Goal: Information Seeking & Learning: Learn about a topic

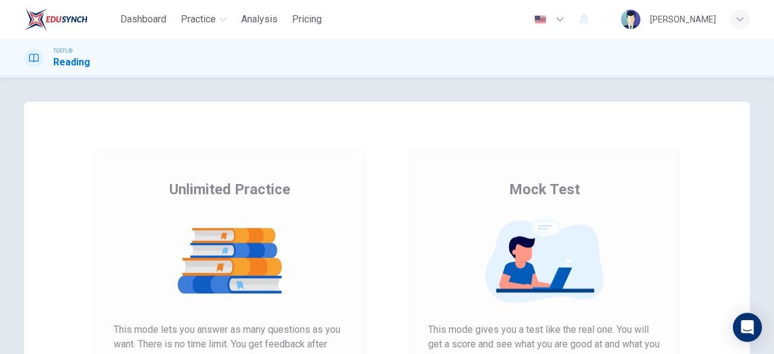
scroll to position [84, 0]
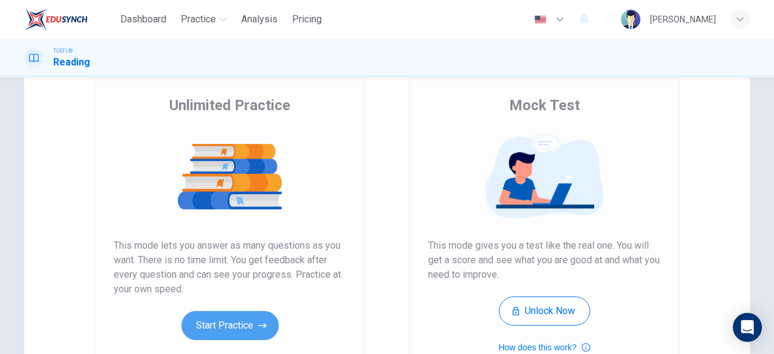
click at [227, 325] on button "Start Practice" at bounding box center [229, 325] width 97 height 29
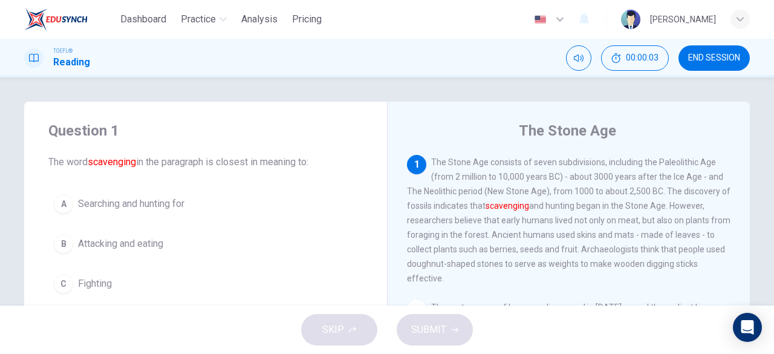
click at [455, 108] on div "The Stone Age [DEMOGRAPHIC_DATA] The Stone Age consists of seven subdivisions, …" at bounding box center [568, 312] width 363 height 420
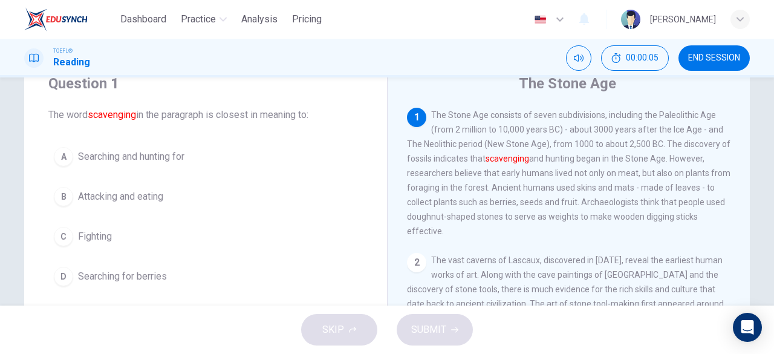
scroll to position [48, 0]
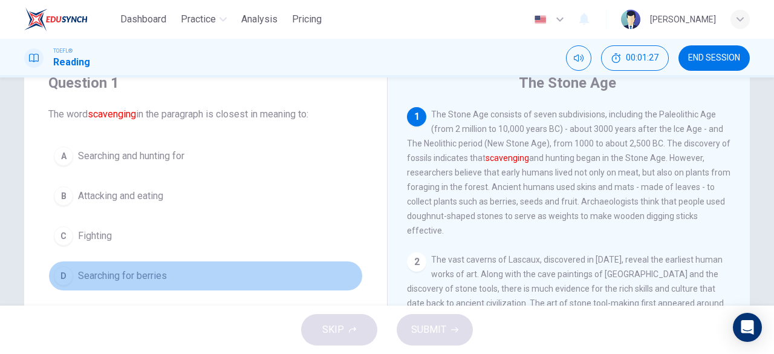
click at [115, 276] on span "Searching for berries" at bounding box center [122, 275] width 89 height 15
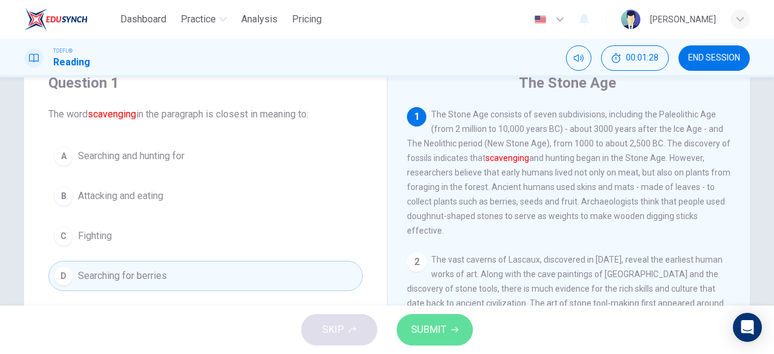
click at [417, 336] on span "SUBMIT" at bounding box center [428, 329] width 35 height 17
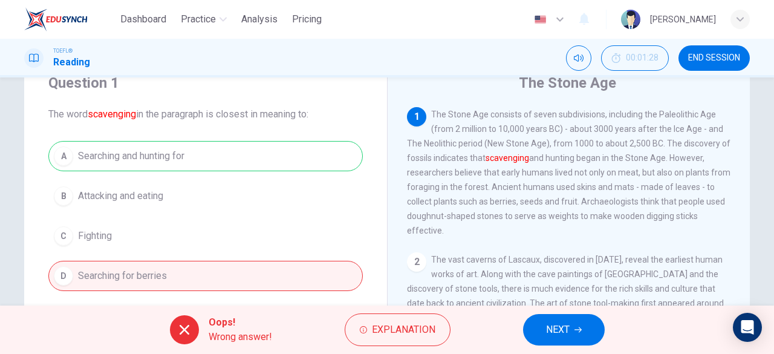
click at [554, 332] on span "NEXT" at bounding box center [558, 329] width 24 height 17
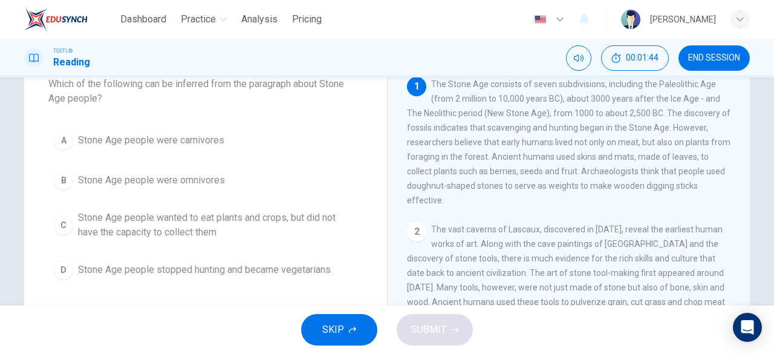
scroll to position [77, 0]
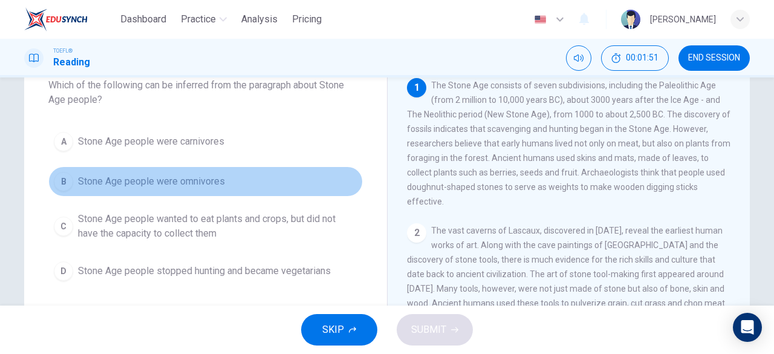
click at [147, 179] on span "Stone Age people were omnivores" at bounding box center [151, 181] width 147 height 15
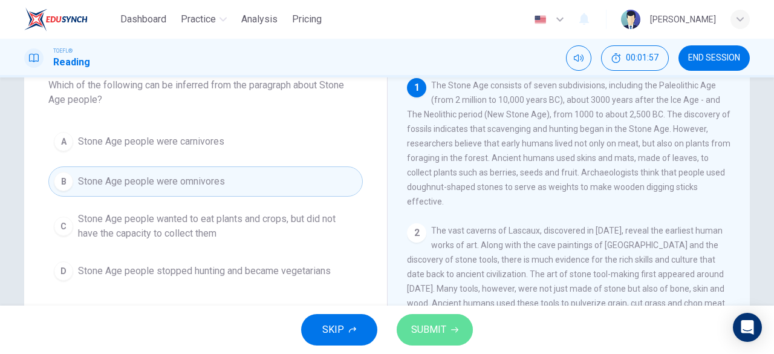
click at [428, 327] on span "SUBMIT" at bounding box center [428, 329] width 35 height 17
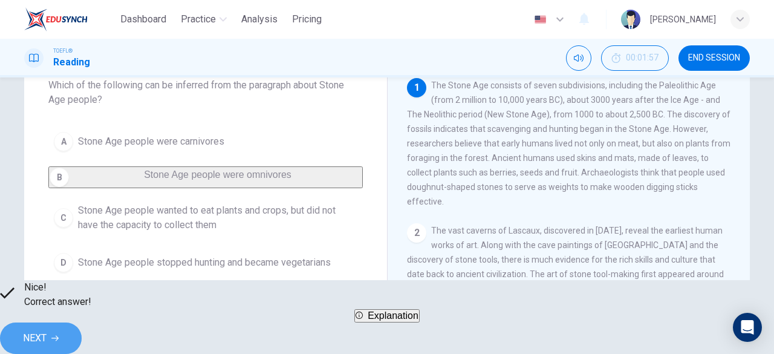
click at [47, 329] on span "NEXT" at bounding box center [35, 337] width 24 height 17
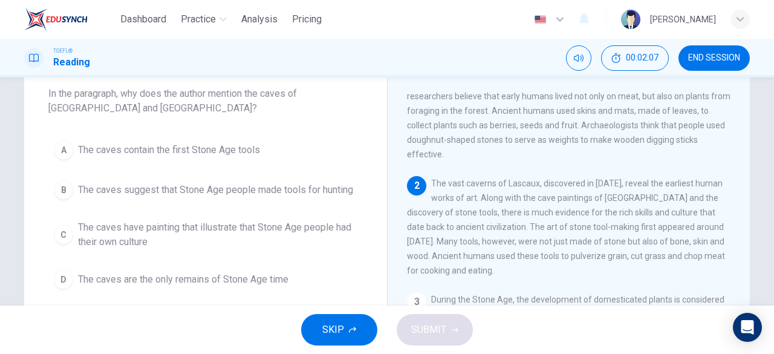
scroll to position [57, 0]
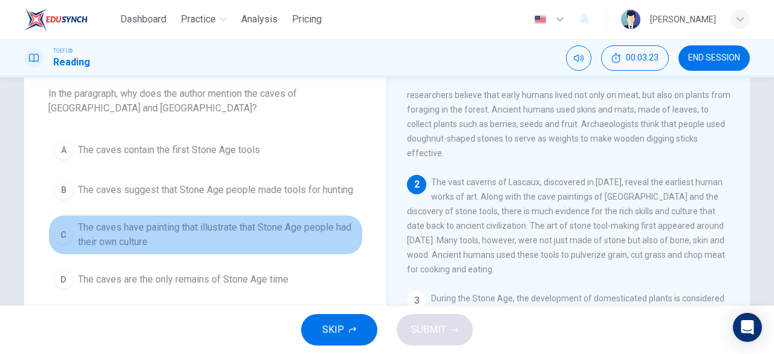
click at [253, 229] on span "The caves have painting that illustrate that Stone Age people had their own cul…" at bounding box center [217, 234] width 279 height 29
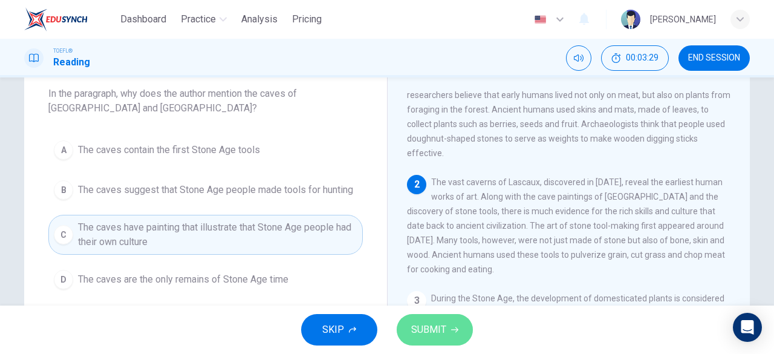
click at [423, 327] on span "SUBMIT" at bounding box center [428, 329] width 35 height 17
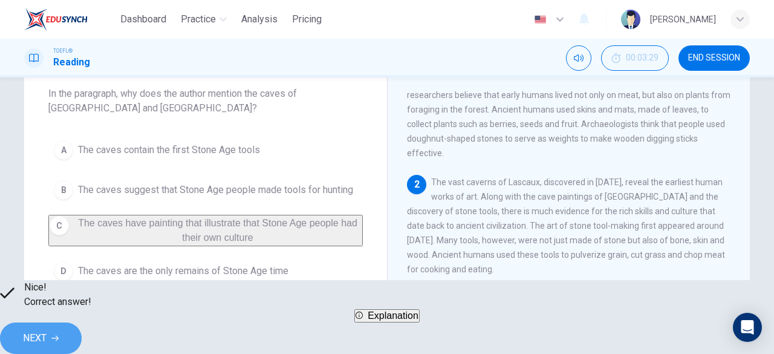
click at [47, 331] on span "NEXT" at bounding box center [35, 337] width 24 height 17
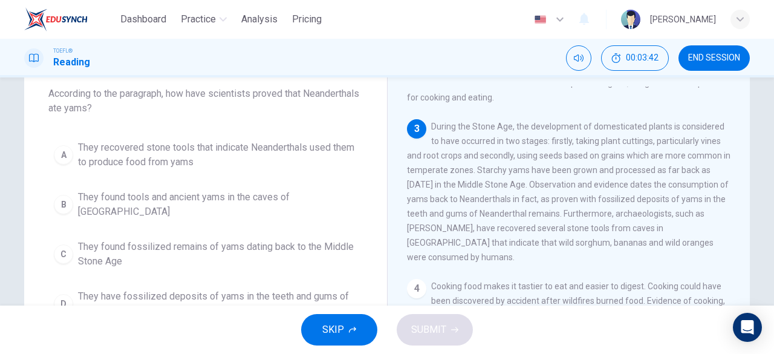
scroll to position [227, 0]
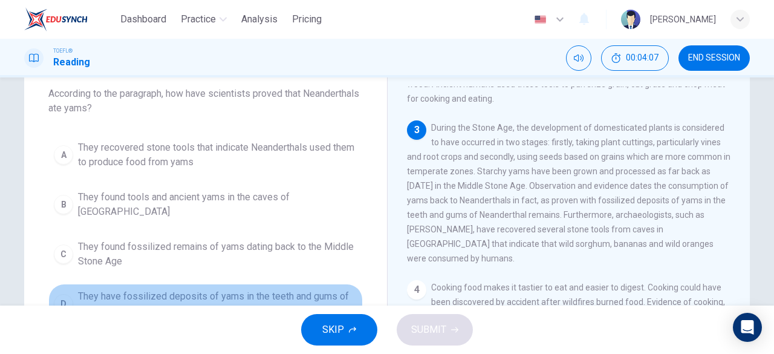
click at [92, 289] on span "They have fossilized deposits of yams in the teeth and gums of Neanderthals" at bounding box center [217, 303] width 279 height 29
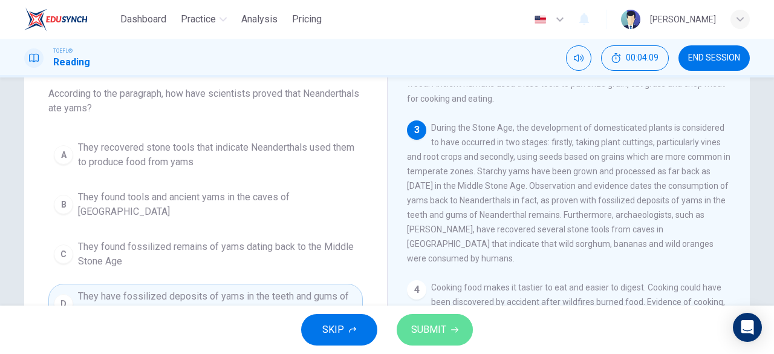
click at [446, 329] on button "SUBMIT" at bounding box center [434, 329] width 76 height 31
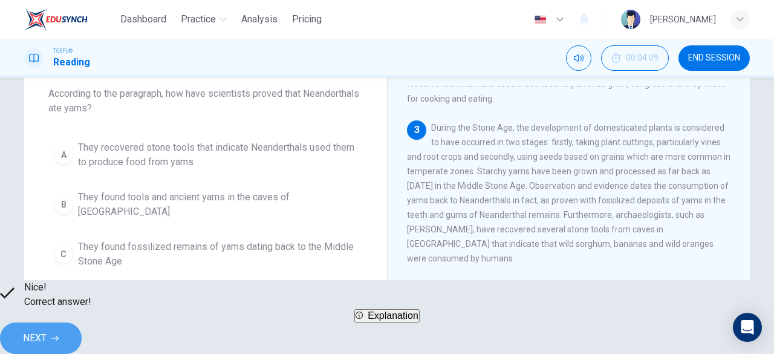
click at [47, 337] on span "NEXT" at bounding box center [35, 337] width 24 height 17
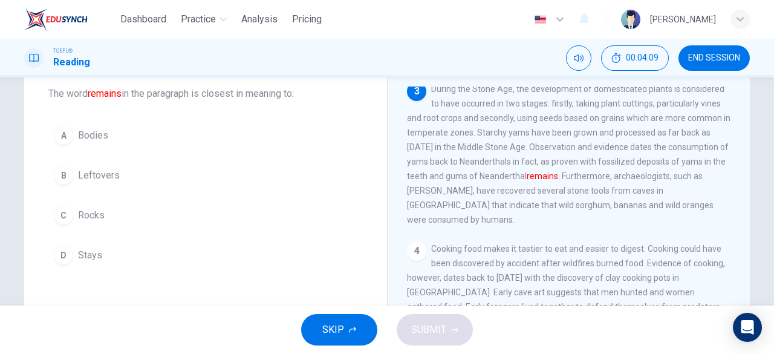
scroll to position [267, 0]
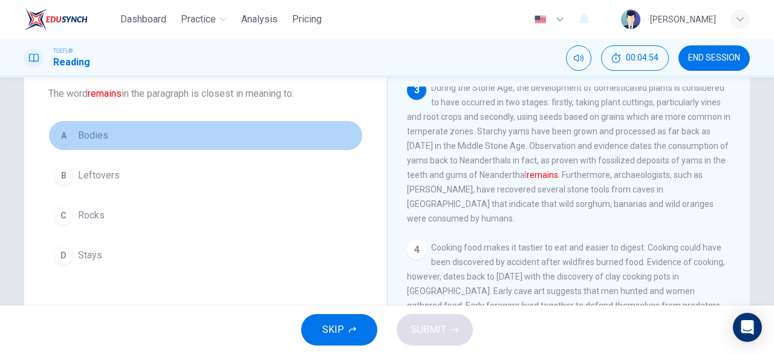
click at [88, 141] on span "Bodies" at bounding box center [93, 135] width 30 height 15
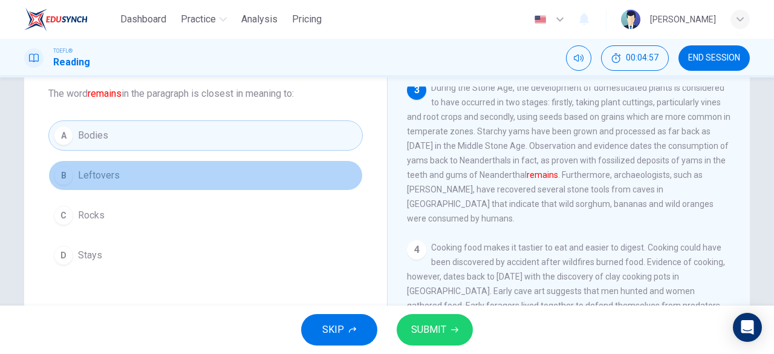
click at [95, 164] on button "B Leftovers" at bounding box center [205, 175] width 314 height 30
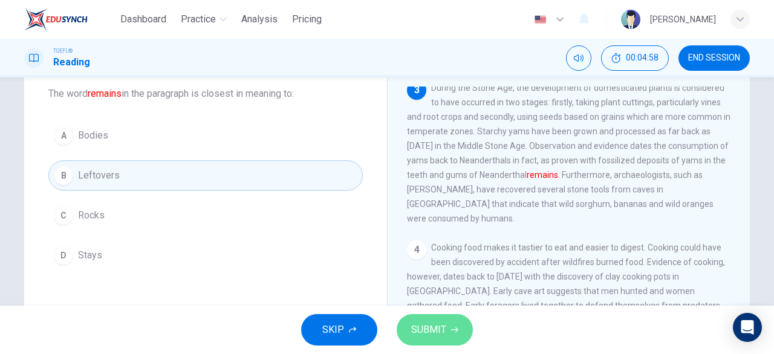
click at [447, 327] on button "SUBMIT" at bounding box center [434, 329] width 76 height 31
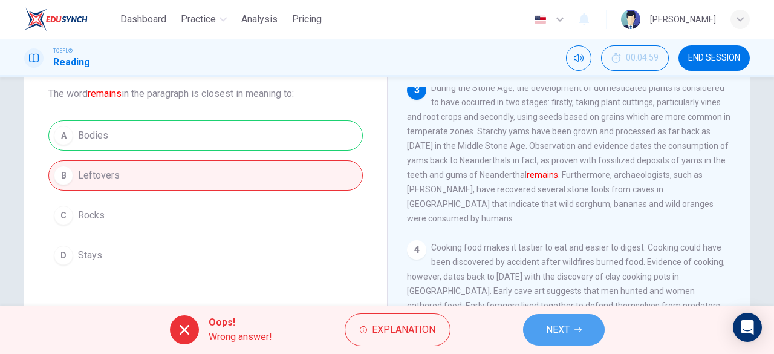
click at [566, 317] on button "NEXT" at bounding box center [564, 329] width 82 height 31
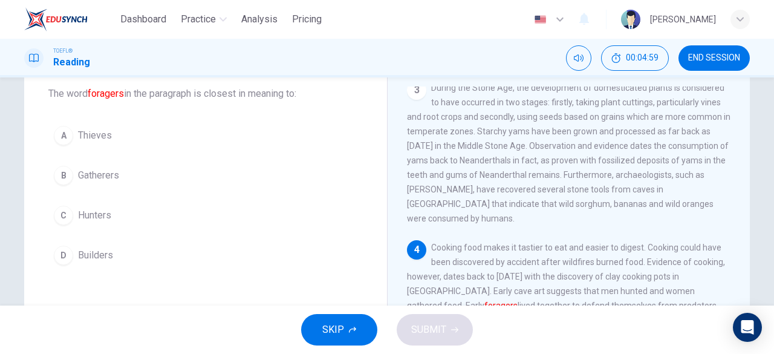
scroll to position [338, 0]
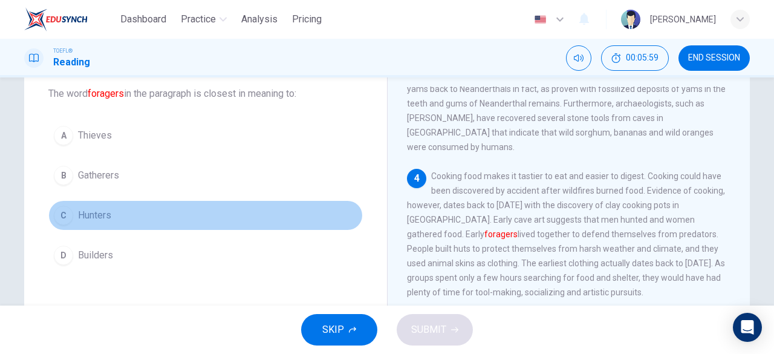
click at [64, 216] on div "C" at bounding box center [63, 214] width 19 height 19
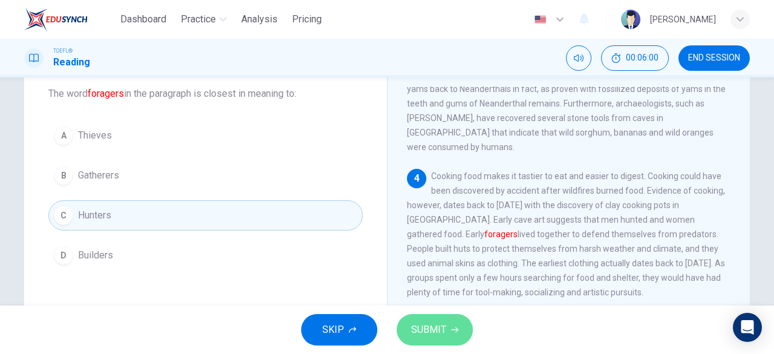
click at [419, 338] on span "SUBMIT" at bounding box center [428, 329] width 35 height 17
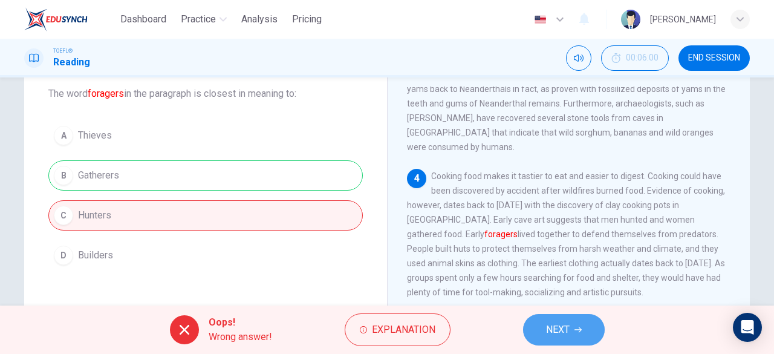
click at [554, 326] on span "NEXT" at bounding box center [558, 329] width 24 height 17
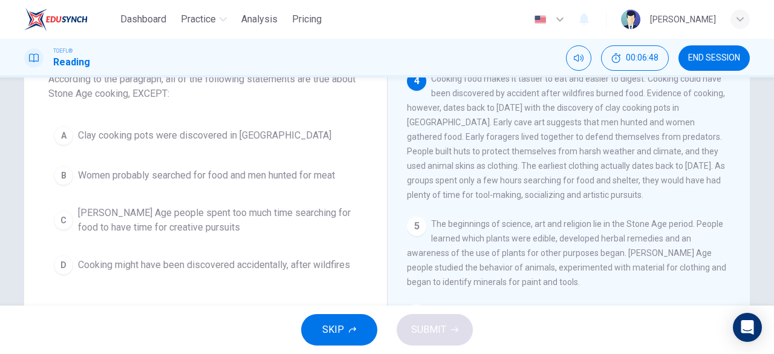
scroll to position [83, 0]
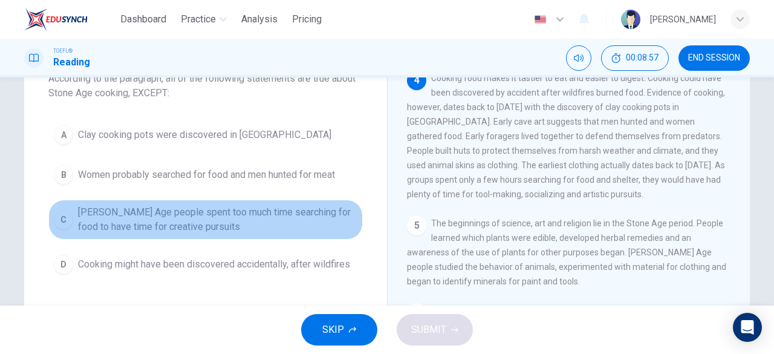
click at [109, 212] on span "[PERSON_NAME] Age people spent too much time searching for food to have time fo…" at bounding box center [217, 219] width 279 height 29
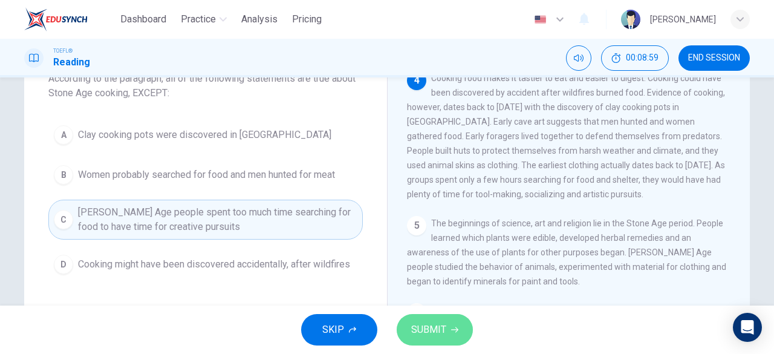
click at [424, 322] on span "SUBMIT" at bounding box center [428, 329] width 35 height 17
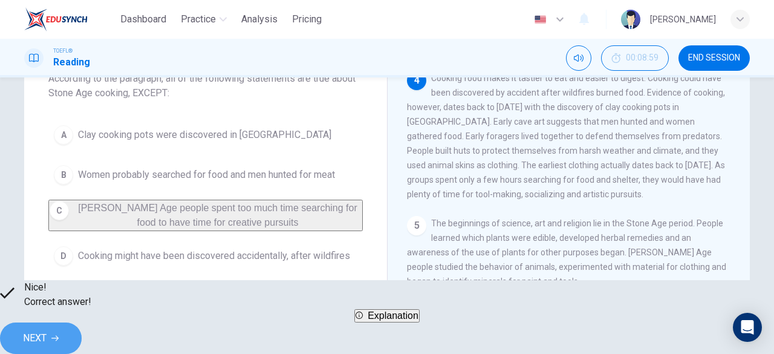
click at [47, 329] on span "NEXT" at bounding box center [35, 337] width 24 height 17
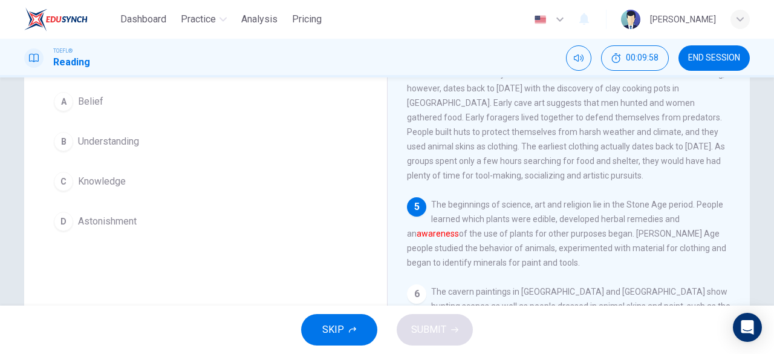
scroll to position [101, 0]
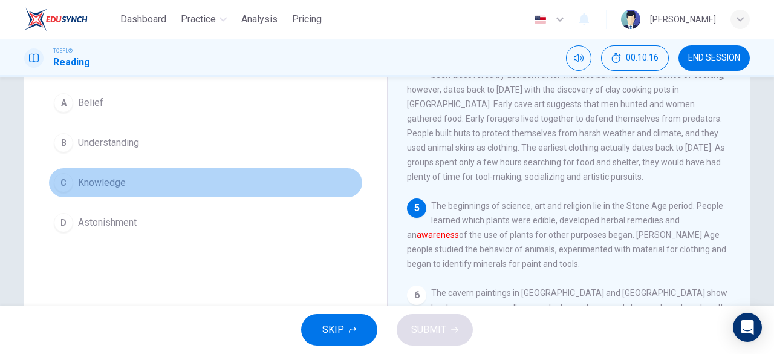
click at [102, 184] on span "Knowledge" at bounding box center [102, 182] width 48 height 15
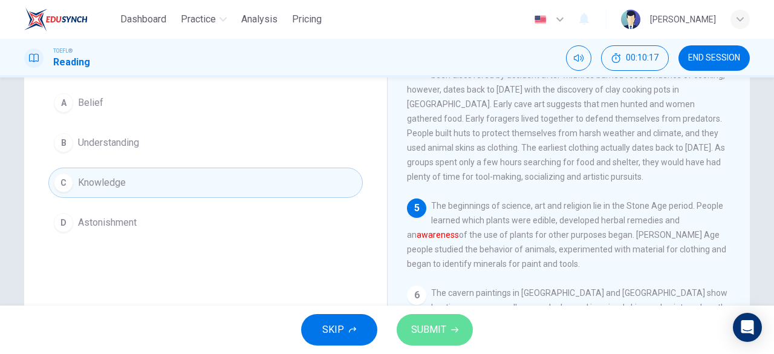
click at [427, 328] on span "SUBMIT" at bounding box center [428, 329] width 35 height 17
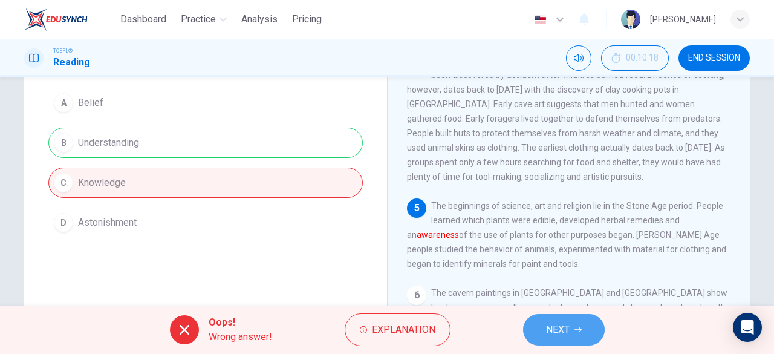
click at [572, 335] on button "NEXT" at bounding box center [564, 329] width 82 height 31
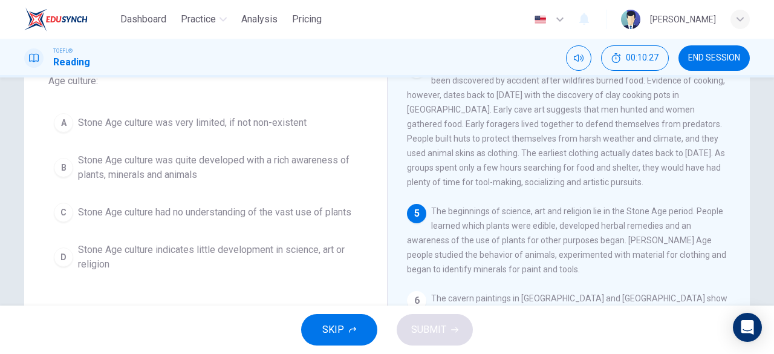
scroll to position [97, 0]
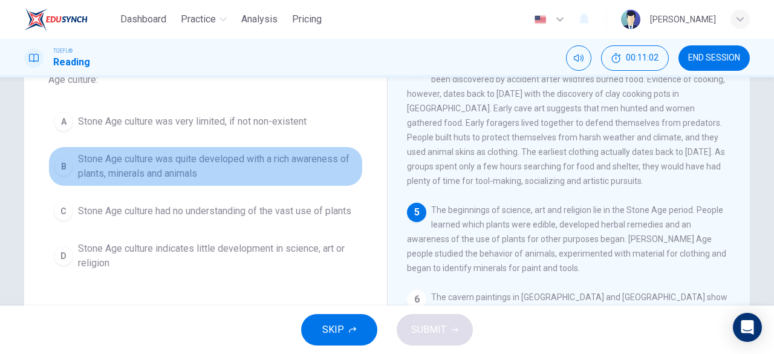
click at [160, 160] on span "Stone Age culture was quite developed with a rich awareness of plants, minerals…" at bounding box center [217, 166] width 279 height 29
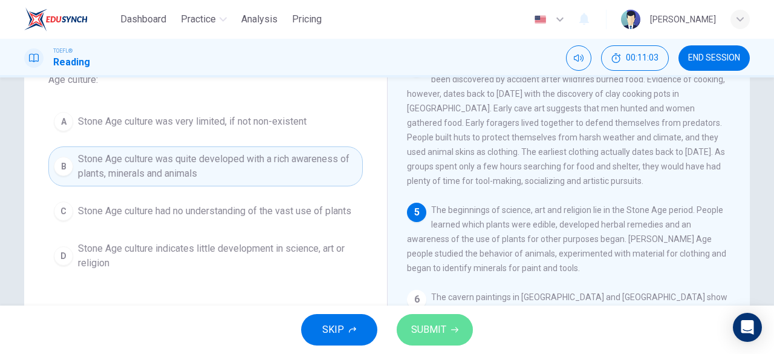
click at [427, 336] on span "SUBMIT" at bounding box center [428, 329] width 35 height 17
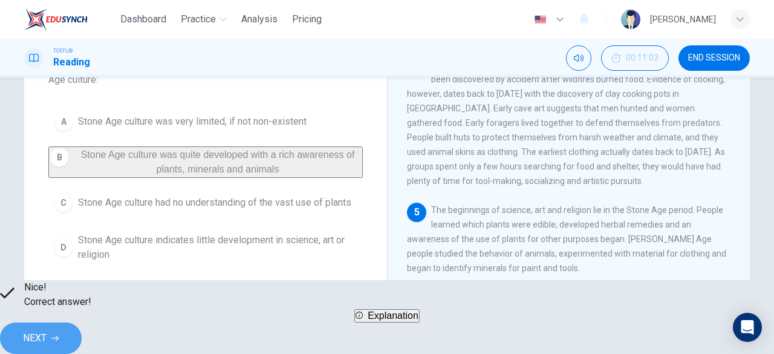
click at [82, 322] on button "NEXT" at bounding box center [41, 337] width 82 height 31
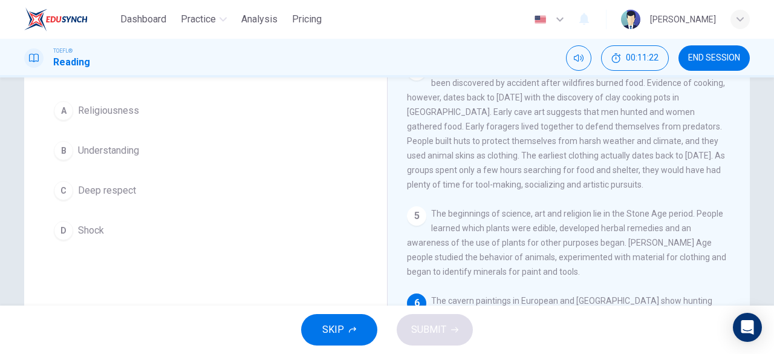
scroll to position [85, 0]
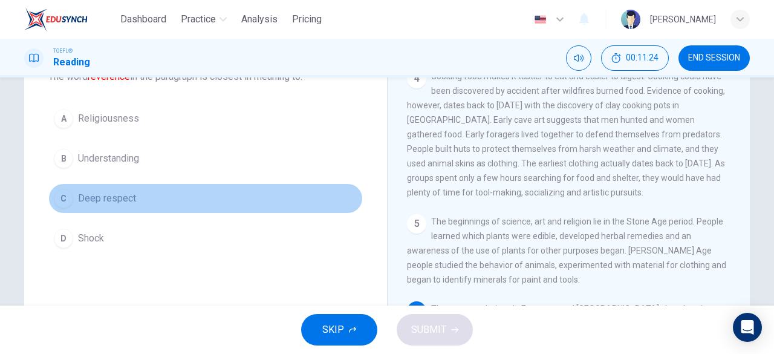
click at [84, 195] on span "Deep respect" at bounding box center [107, 198] width 58 height 15
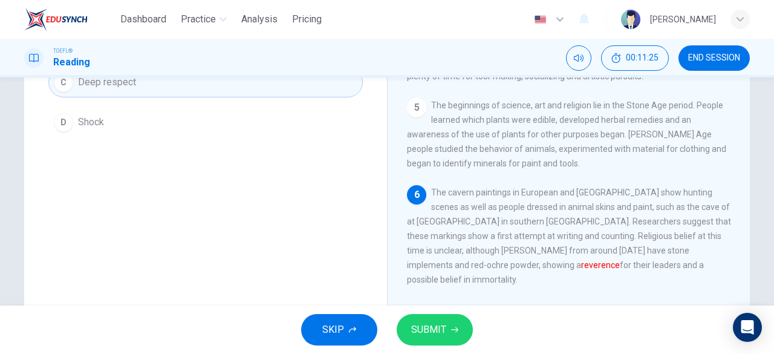
scroll to position [204, 0]
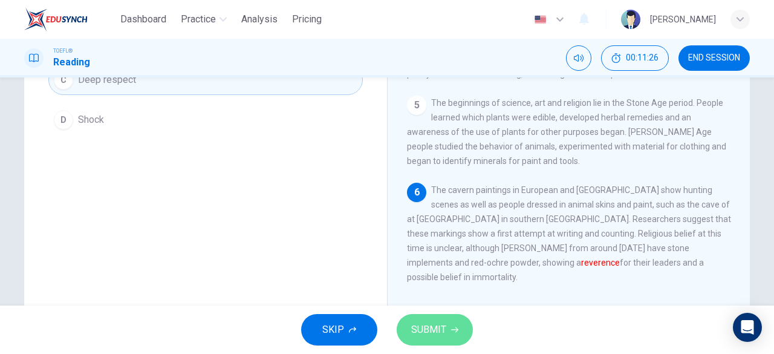
click at [458, 333] on button "SUBMIT" at bounding box center [434, 329] width 76 height 31
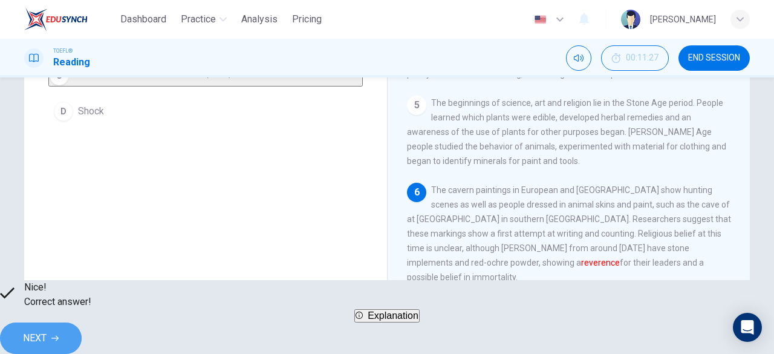
click at [47, 335] on span "NEXT" at bounding box center [35, 337] width 24 height 17
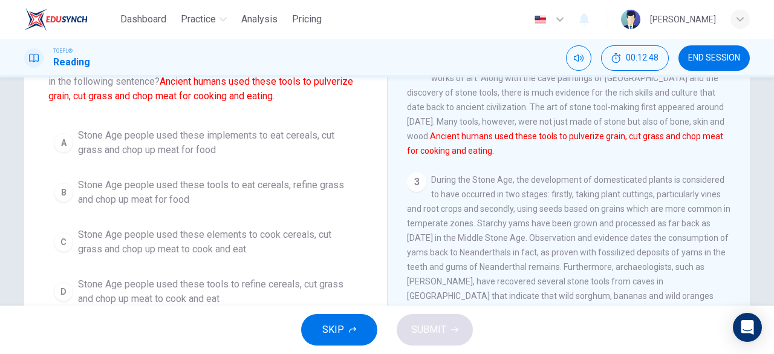
scroll to position [94, 0]
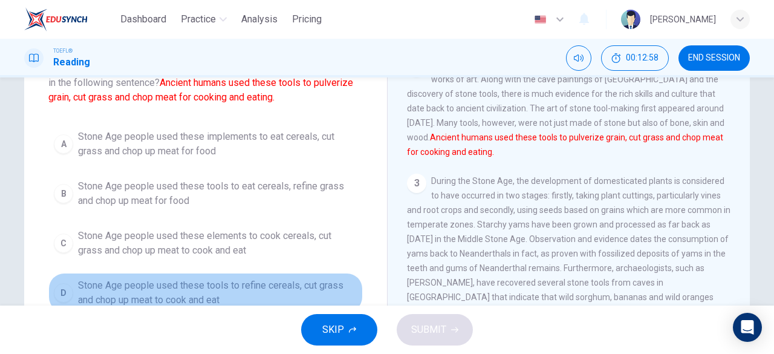
click at [135, 289] on span "Stone Age people used these tools to refine cereals, cut grass and chop up meat…" at bounding box center [217, 292] width 279 height 29
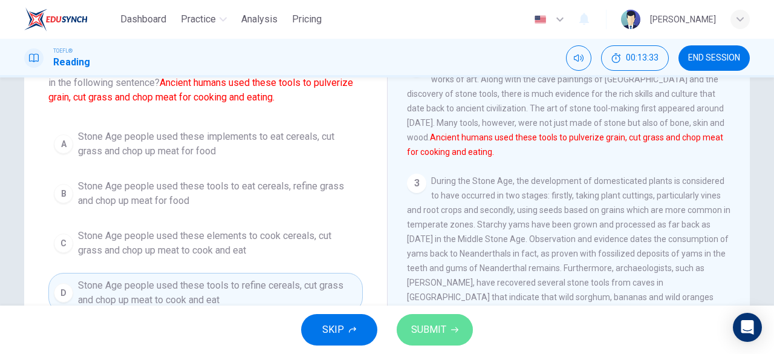
click at [439, 320] on button "SUBMIT" at bounding box center [434, 329] width 76 height 31
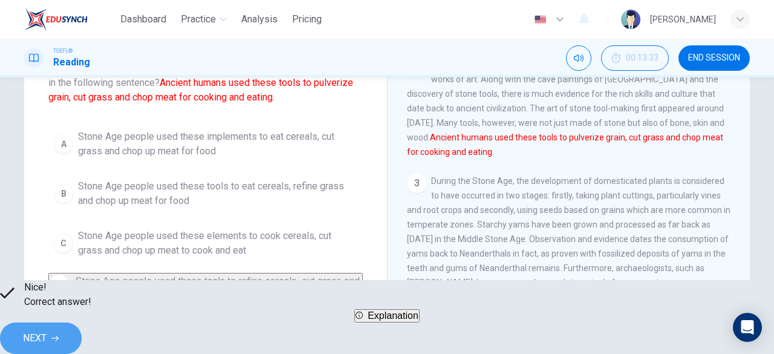
click at [82, 330] on button "NEXT" at bounding box center [41, 337] width 82 height 31
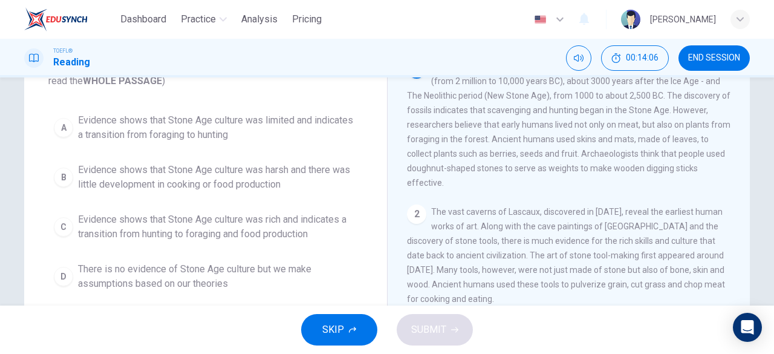
scroll to position [96, 0]
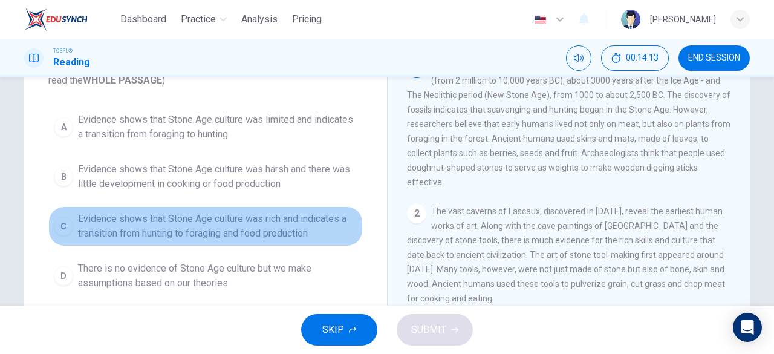
click at [189, 233] on span "Evidence shows that Stone Age culture was rich and indicates a transition from …" at bounding box center [217, 226] width 279 height 29
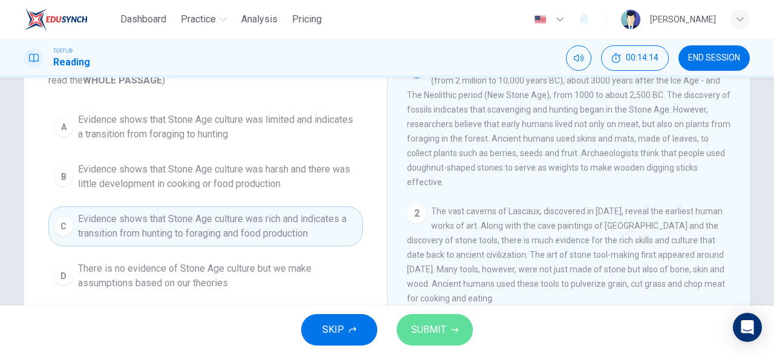
click at [423, 331] on span "SUBMIT" at bounding box center [428, 329] width 35 height 17
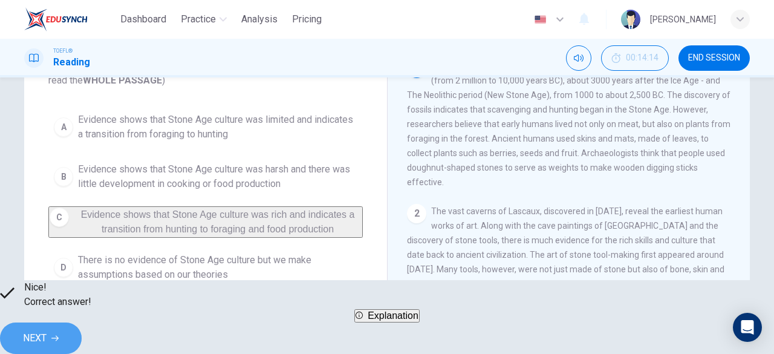
click at [82, 331] on button "NEXT" at bounding box center [41, 337] width 82 height 31
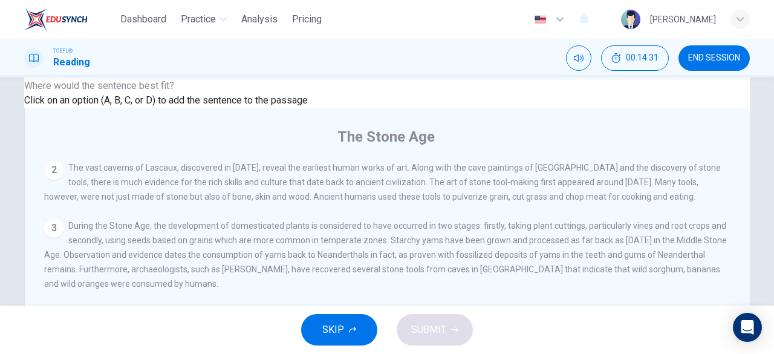
scroll to position [101, 0]
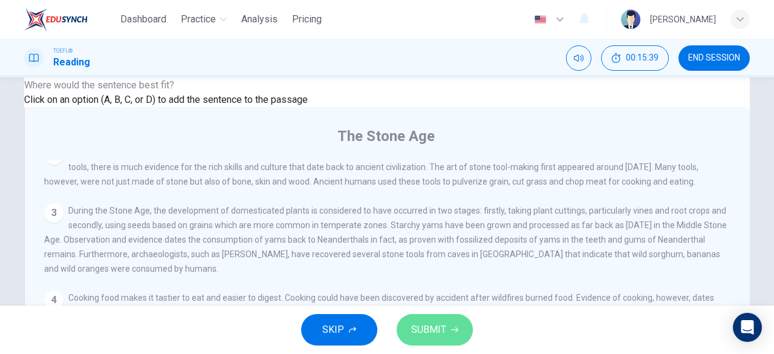
click at [435, 326] on span "SUBMIT" at bounding box center [428, 329] width 35 height 17
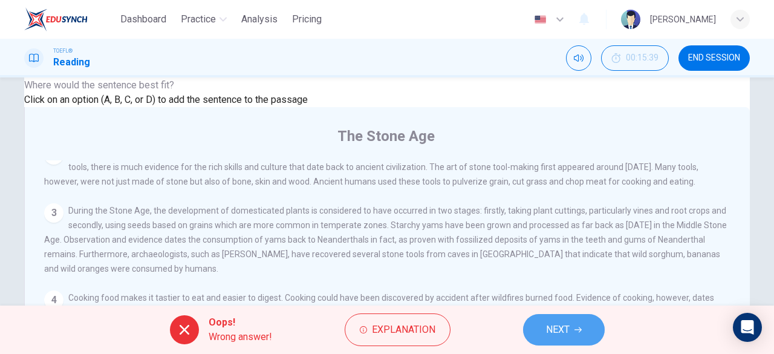
click at [574, 331] on button "NEXT" at bounding box center [564, 329] width 82 height 31
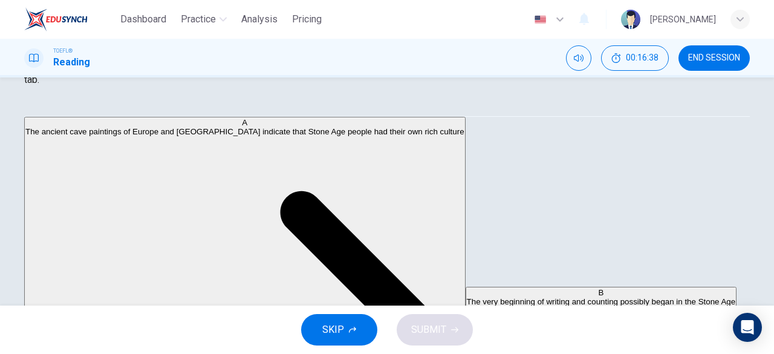
scroll to position [0, 0]
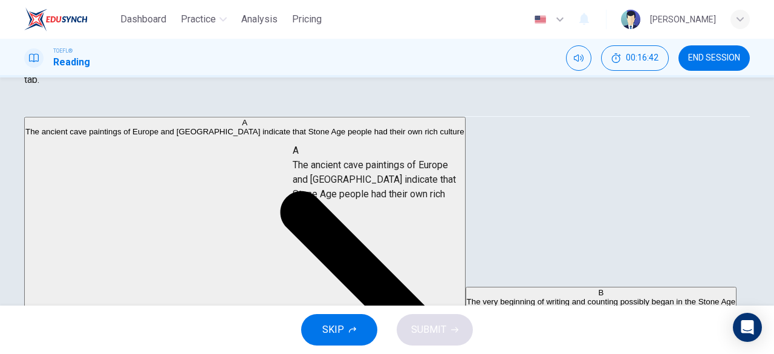
drag, startPoint x: 132, startPoint y: 147, endPoint x: 381, endPoint y: 184, distance: 252.4
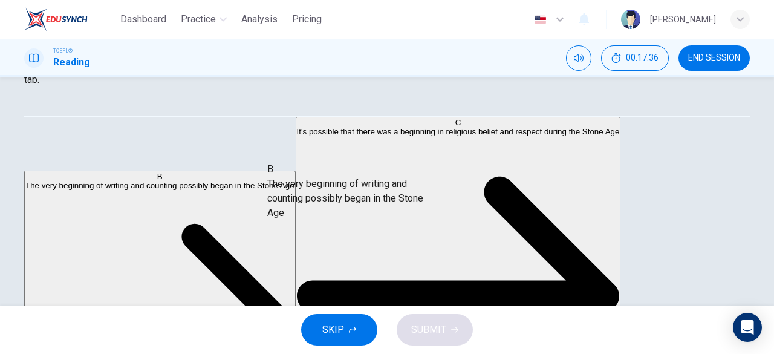
drag, startPoint x: 130, startPoint y: 142, endPoint x: 356, endPoint y: 199, distance: 233.1
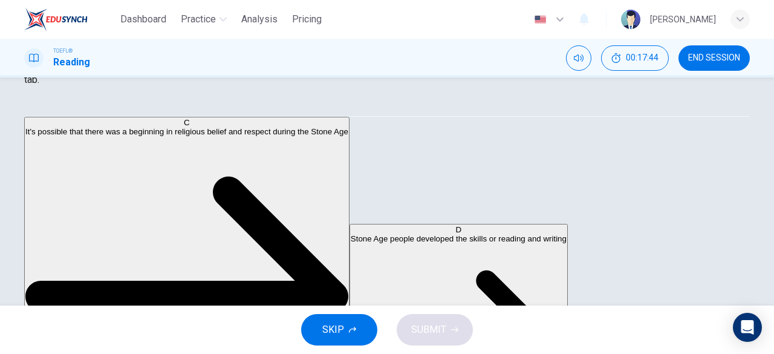
scroll to position [65, 0]
drag, startPoint x: 120, startPoint y: 194, endPoint x: 371, endPoint y: 268, distance: 262.2
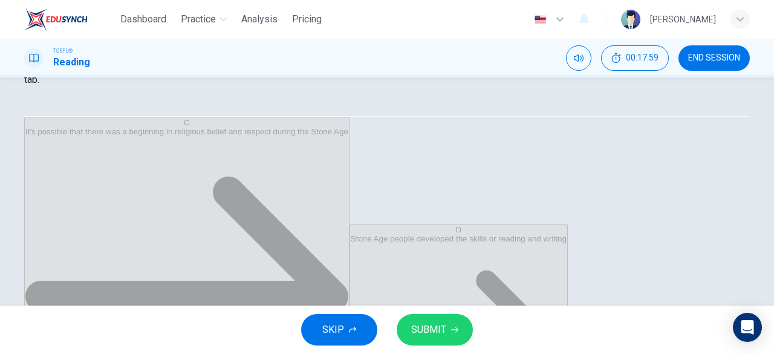
scroll to position [7, 0]
click at [438, 339] on button "SUBMIT" at bounding box center [434, 329] width 76 height 31
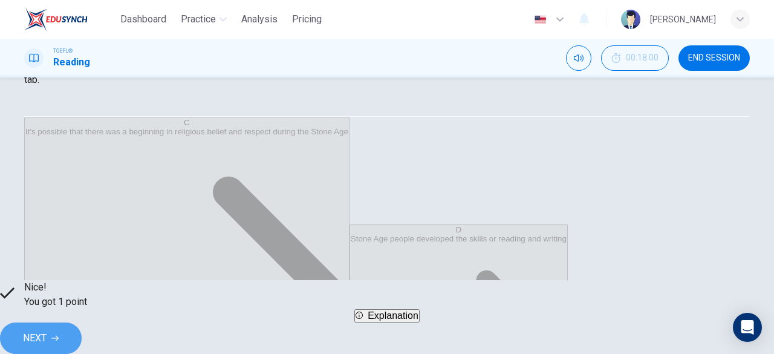
click at [82, 339] on button "NEXT" at bounding box center [41, 337] width 82 height 31
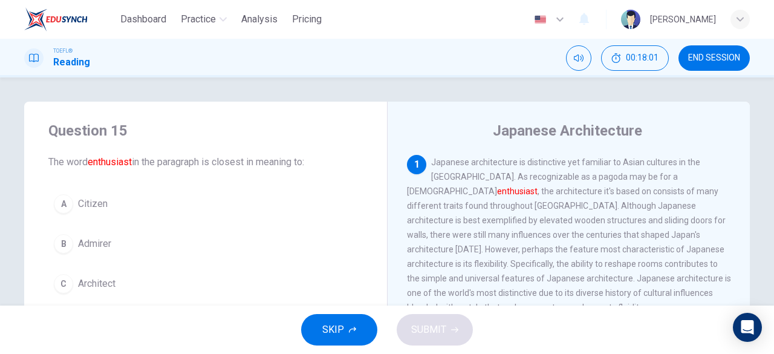
click at [720, 59] on span "END SESSION" at bounding box center [714, 58] width 52 height 10
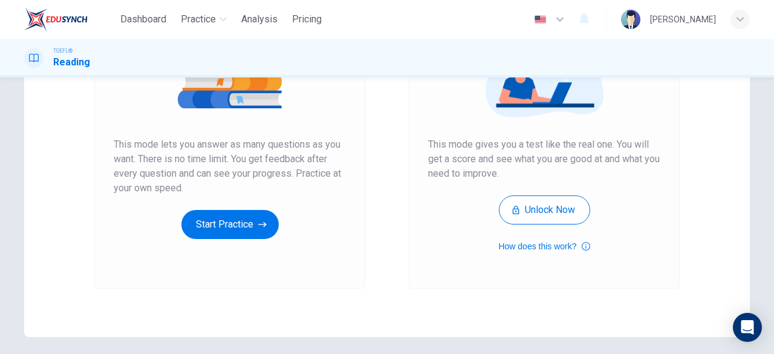
scroll to position [186, 0]
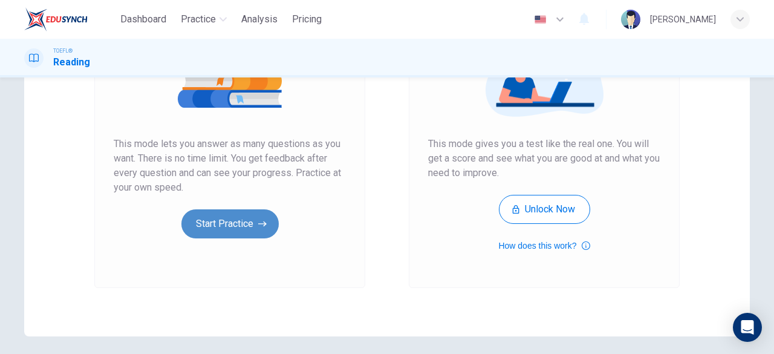
click at [233, 231] on button "Start Practice" at bounding box center [229, 223] width 97 height 29
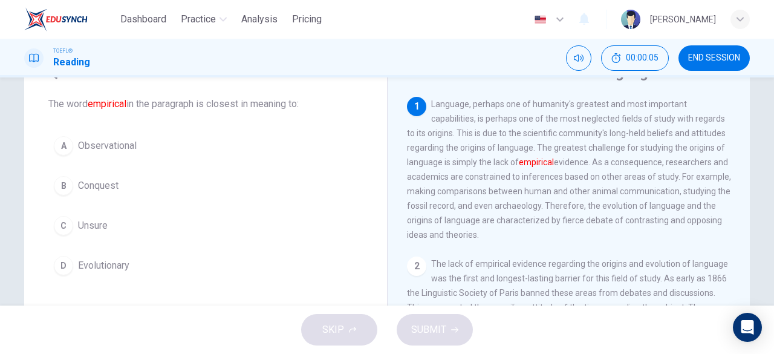
scroll to position [59, 0]
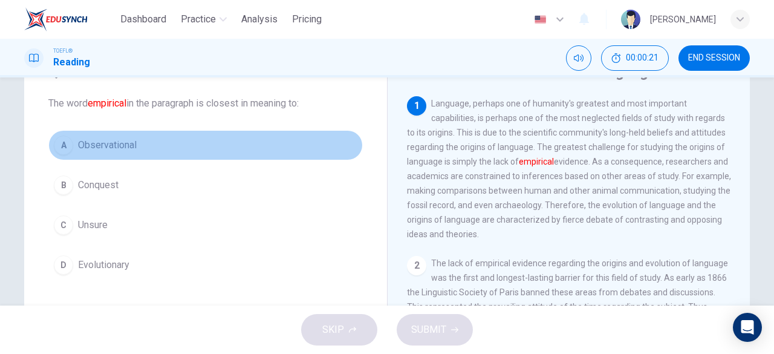
click at [80, 143] on span "Observational" at bounding box center [107, 145] width 59 height 15
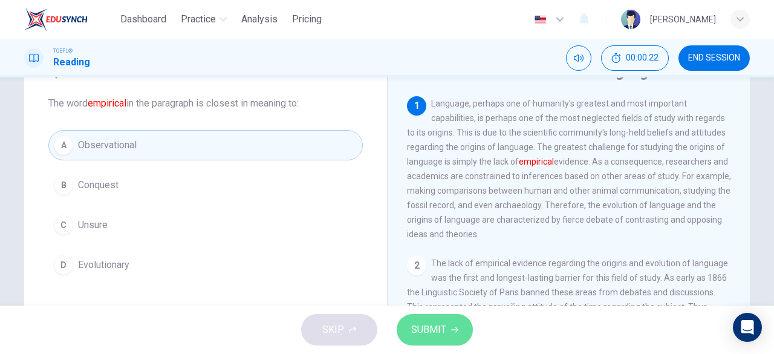
click at [436, 332] on span "SUBMIT" at bounding box center [428, 329] width 35 height 17
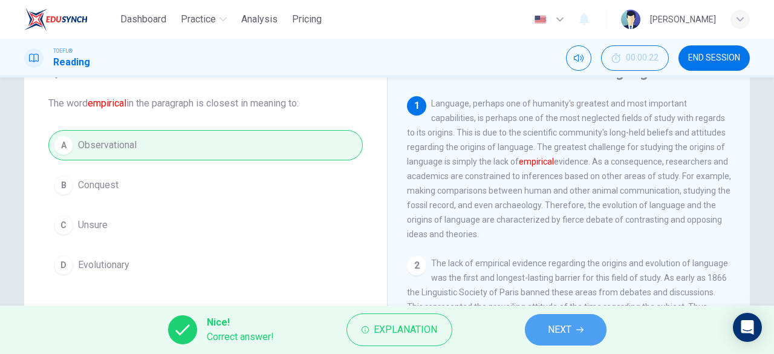
click at [572, 325] on button "NEXT" at bounding box center [566, 329] width 82 height 31
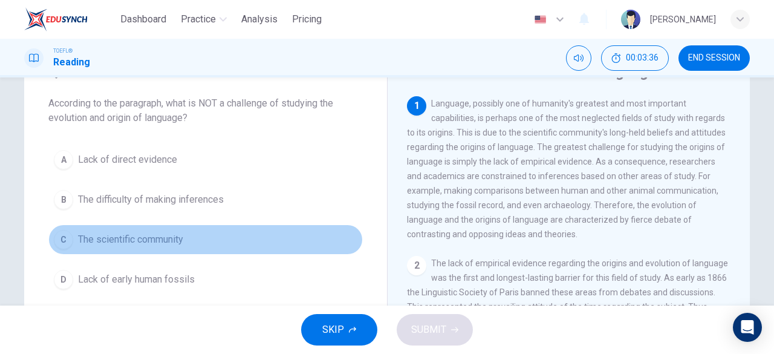
click at [137, 236] on span "The scientific community" at bounding box center [130, 239] width 105 height 15
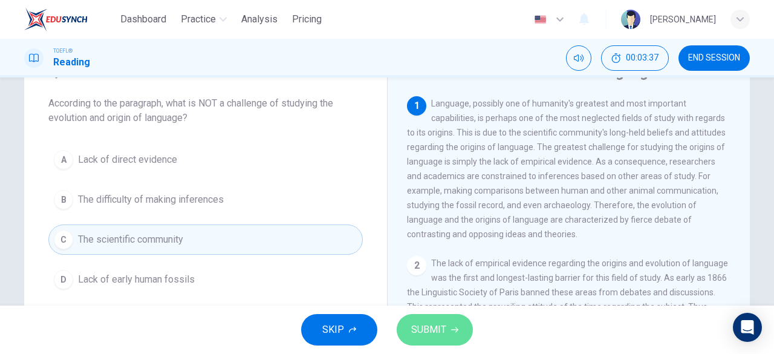
click at [438, 329] on span "SUBMIT" at bounding box center [428, 329] width 35 height 17
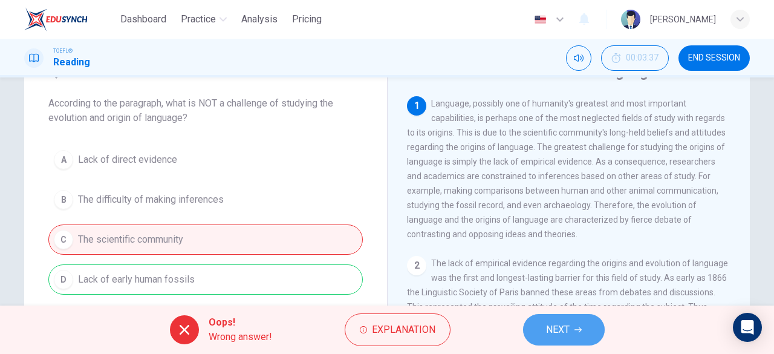
click at [574, 326] on icon "button" at bounding box center [577, 329] width 7 height 7
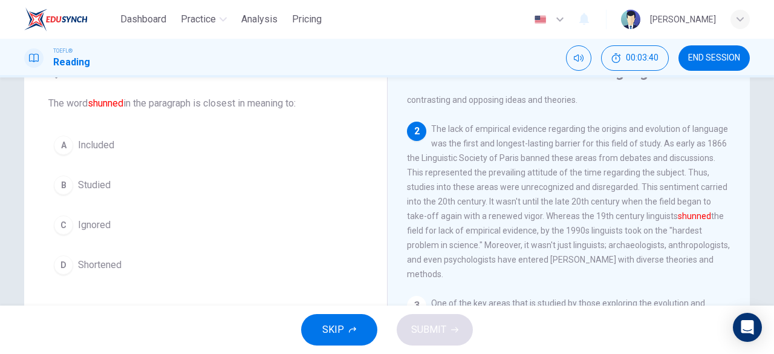
scroll to position [135, 0]
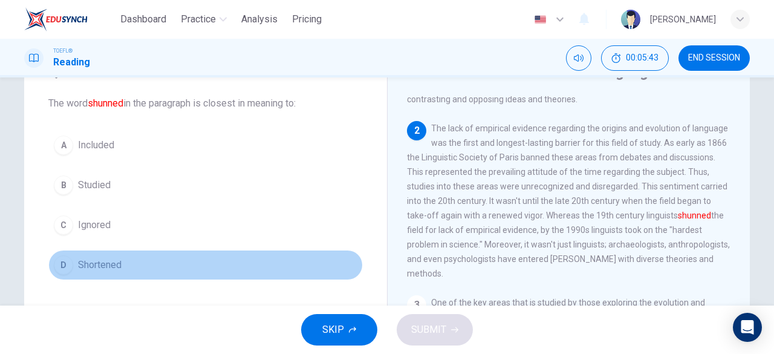
click at [92, 265] on span "Shortened" at bounding box center [100, 264] width 44 height 15
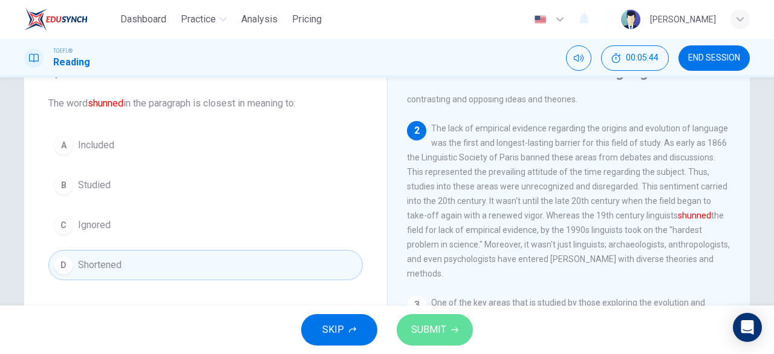
click at [423, 323] on span "SUBMIT" at bounding box center [428, 329] width 35 height 17
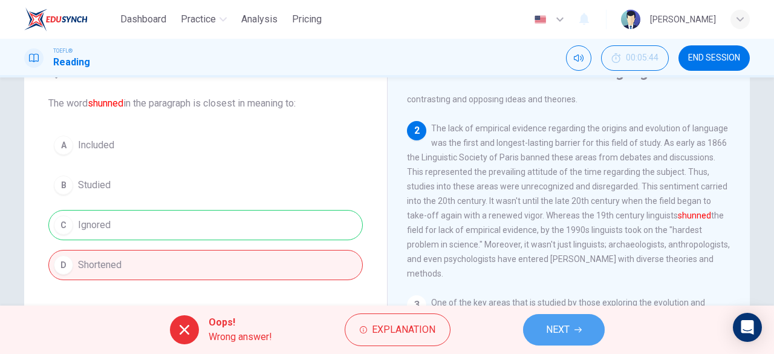
click at [570, 334] on button "NEXT" at bounding box center [564, 329] width 82 height 31
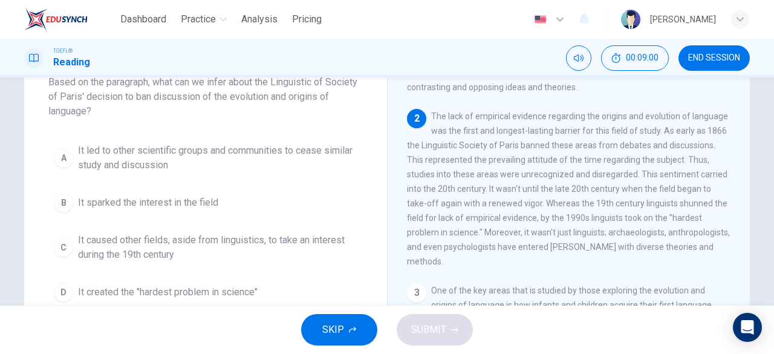
scroll to position [127, 0]
click at [105, 292] on span "It created the "hardest problem in science"" at bounding box center [167, 292] width 179 height 15
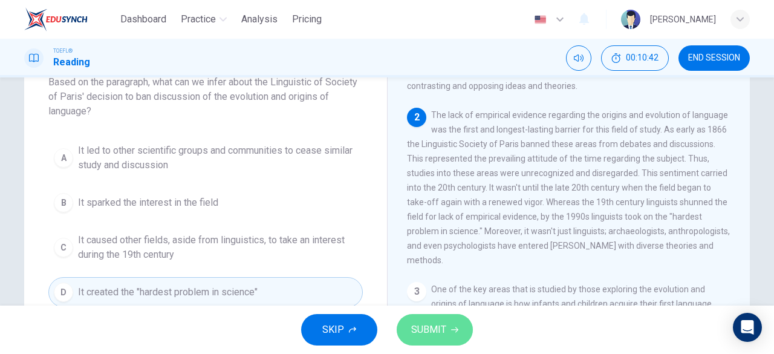
click at [427, 329] on span "SUBMIT" at bounding box center [428, 329] width 35 height 17
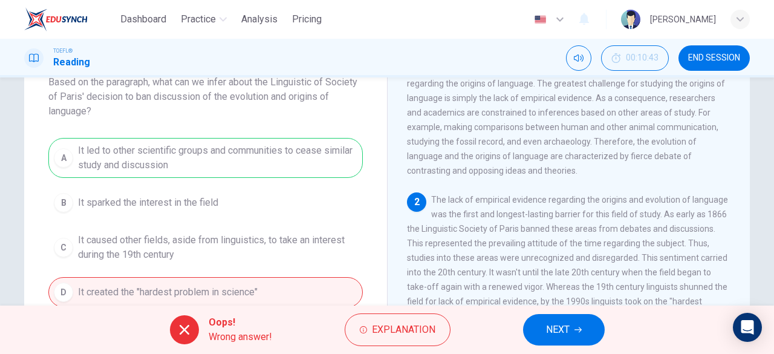
scroll to position [0, 0]
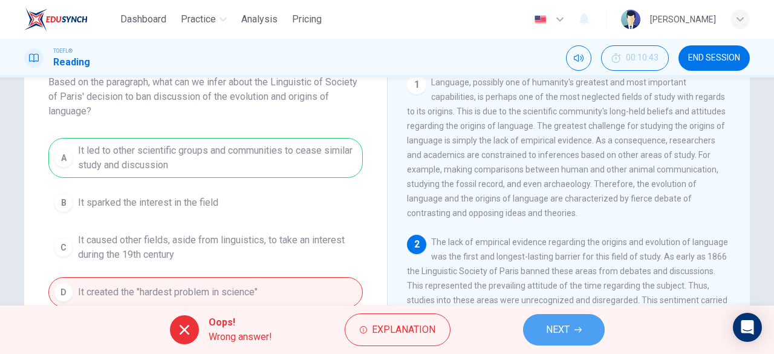
click at [564, 326] on span "NEXT" at bounding box center [558, 329] width 24 height 17
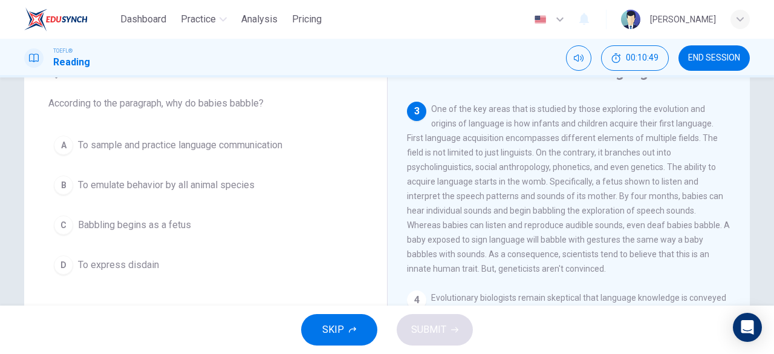
scroll to position [58, 0]
click at [700, 57] on span "END SESSION" at bounding box center [714, 58] width 52 height 10
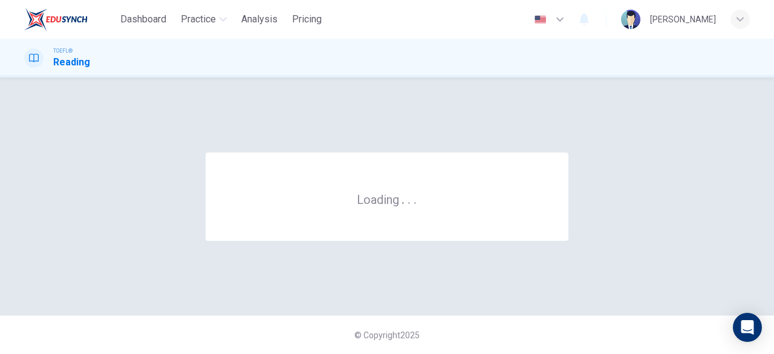
scroll to position [0, 0]
